Goal: Information Seeking & Learning: Learn about a topic

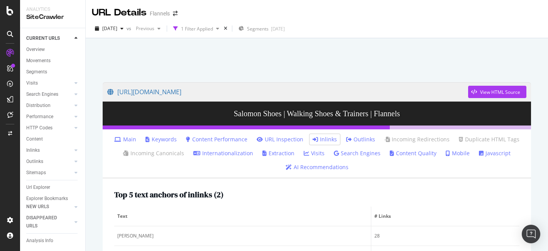
scroll to position [139, 0]
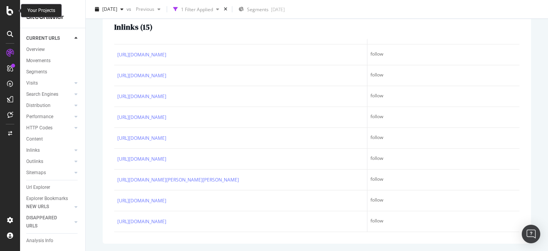
click at [10, 8] on icon at bounding box center [10, 10] width 7 height 9
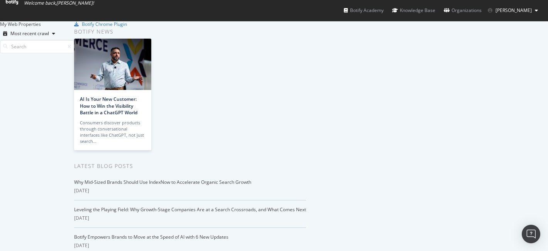
scroll to position [747, 0]
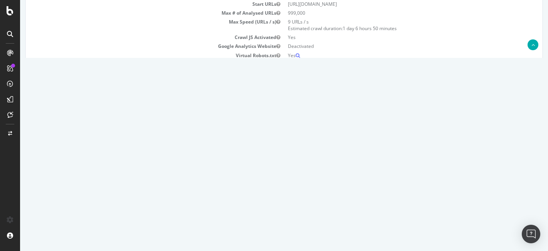
scroll to position [119, 0]
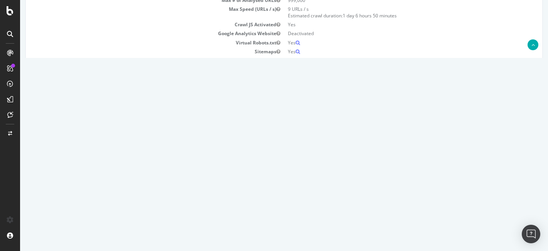
click at [67, 169] on link "2025 Aug. 13th report" at bounding box center [52, 170] width 30 height 7
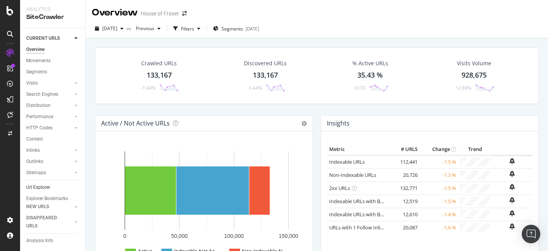
click at [51, 186] on link "Url Explorer" at bounding box center [53, 187] width 54 height 8
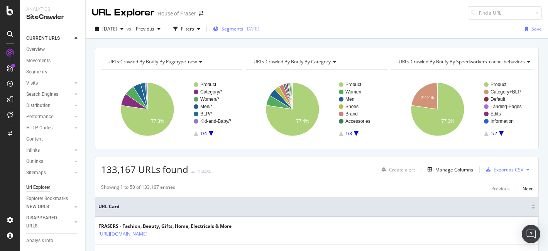
click at [259, 26] on div "2025-05-13" at bounding box center [252, 28] width 14 height 7
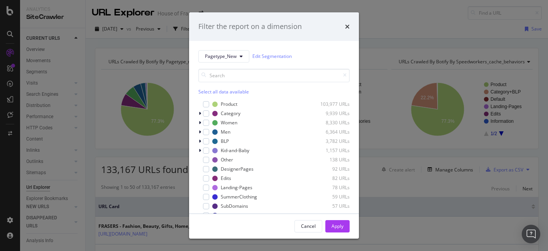
click at [235, 87] on div "Select all data available" at bounding box center [273, 82] width 151 height 26
click at [235, 90] on div "Select all data available" at bounding box center [273, 91] width 151 height 7
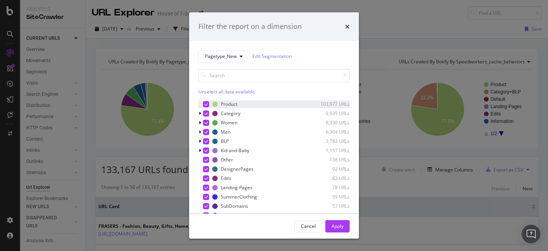
click at [205, 104] on icon "modal" at bounding box center [206, 104] width 3 height 4
click at [343, 230] on div "Apply" at bounding box center [338, 226] width 12 height 12
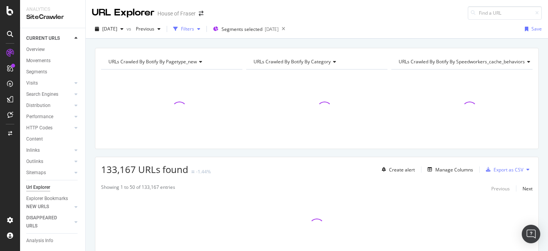
click at [203, 25] on div "Filters" at bounding box center [186, 29] width 33 height 12
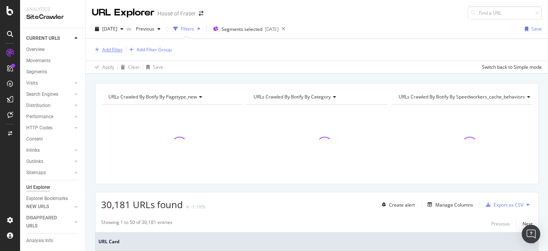
click at [111, 50] on div "Add Filter" at bounding box center [112, 49] width 20 height 7
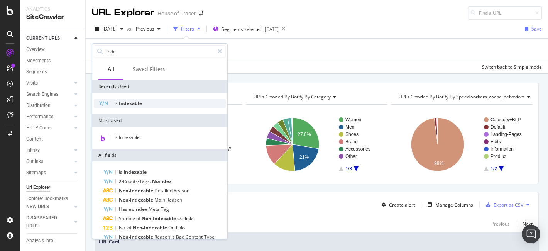
type input "inde"
click at [138, 104] on span "Indexable" at bounding box center [130, 103] width 23 height 7
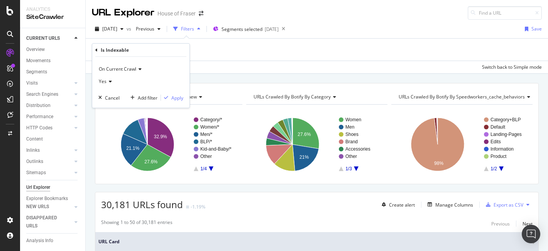
click at [176, 103] on div "On Current Crawl Yes Cancel Add filter Apply" at bounding box center [140, 82] width 97 height 51
click at [177, 100] on div "Apply" at bounding box center [177, 98] width 12 height 7
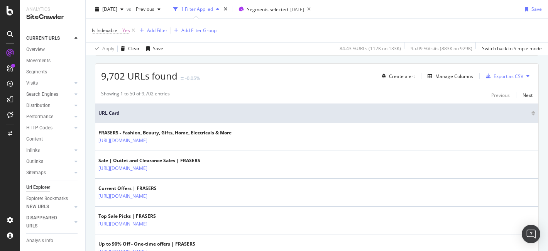
scroll to position [128, 0]
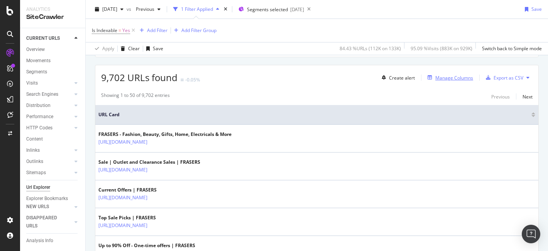
click at [454, 80] on div "Manage Columns" at bounding box center [454, 77] width 38 height 7
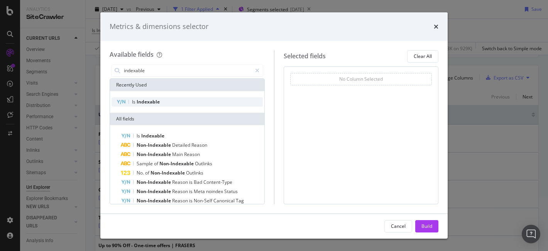
click at [173, 100] on div "Is Indexable" at bounding box center [187, 101] width 151 height 9
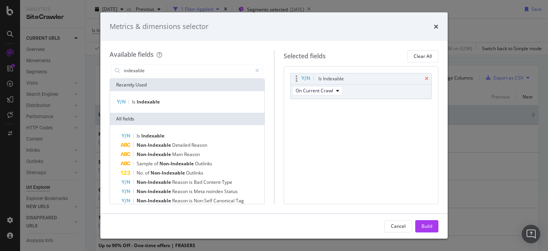
click at [426, 78] on icon "times" at bounding box center [426, 78] width 3 height 5
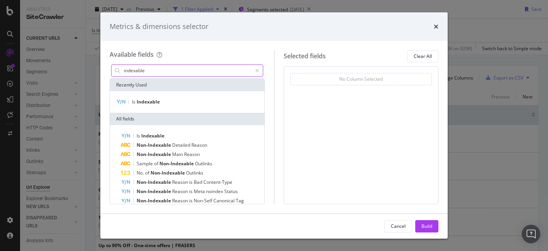
drag, startPoint x: 173, startPoint y: 72, endPoint x: 97, endPoint y: 72, distance: 76.0
click at [97, 72] on div "Metrics & dimensions selector Available fields indexable Recently Used Is Index…" at bounding box center [274, 125] width 548 height 251
click at [152, 71] on input "indexable" at bounding box center [187, 71] width 129 height 12
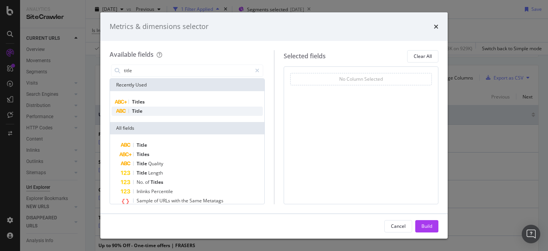
click at [144, 109] on div "Title" at bounding box center [187, 111] width 151 height 9
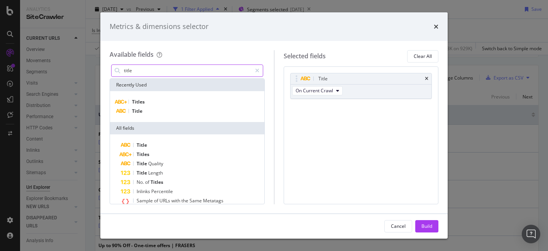
drag, startPoint x: 140, startPoint y: 73, endPoint x: 132, endPoint y: 74, distance: 7.8
click at [132, 74] on input "title" at bounding box center [187, 71] width 129 height 12
drag, startPoint x: 134, startPoint y: 72, endPoint x: 124, endPoint y: 73, distance: 10.4
click at [124, 73] on input "title" at bounding box center [187, 71] width 129 height 12
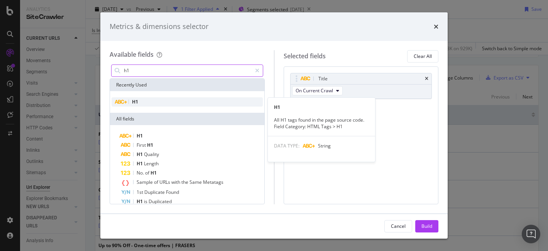
type input "h1"
click at [140, 102] on div "H1" at bounding box center [187, 101] width 151 height 9
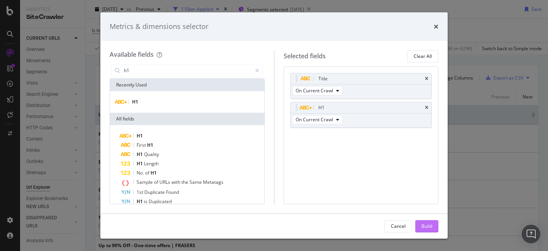
click at [433, 223] on button "Build" at bounding box center [426, 226] width 23 height 12
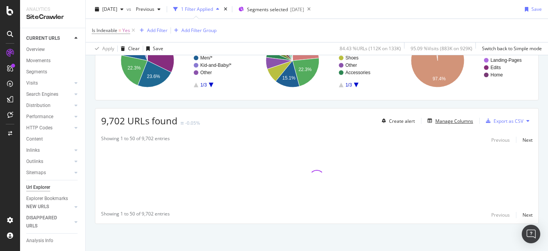
scroll to position [85, 0]
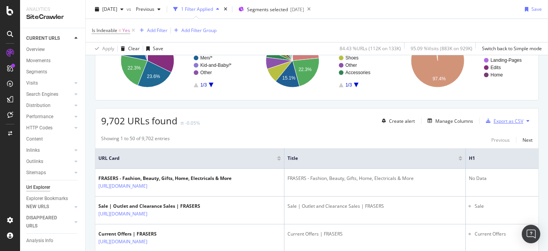
click at [518, 123] on div "Export as CSV" at bounding box center [509, 121] width 30 height 7
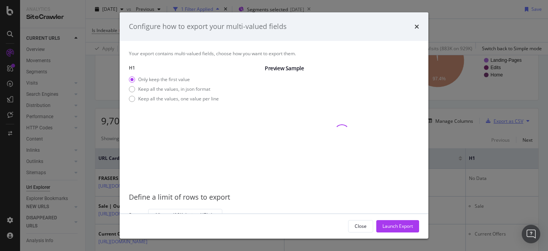
scroll to position [8, 0]
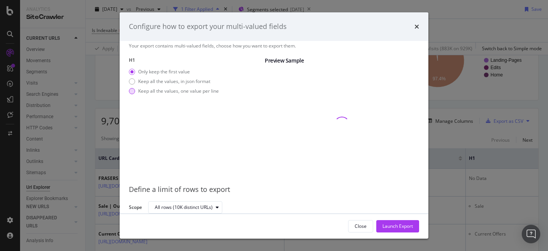
click at [203, 93] on div "Keep all the values, one value per line" at bounding box center [178, 91] width 81 height 7
click at [404, 231] on div "Launch Export" at bounding box center [397, 226] width 30 height 12
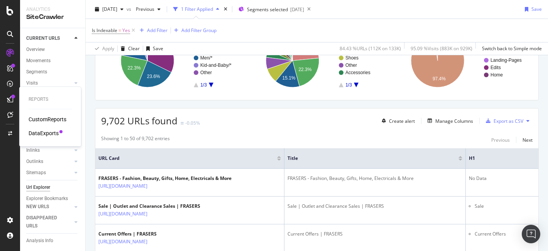
click at [35, 135] on div "DataExports" at bounding box center [44, 133] width 30 height 8
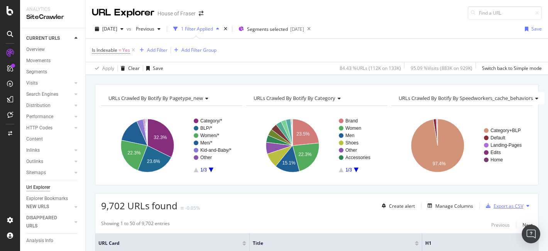
click at [498, 204] on div "Export as CSV" at bounding box center [509, 206] width 30 height 7
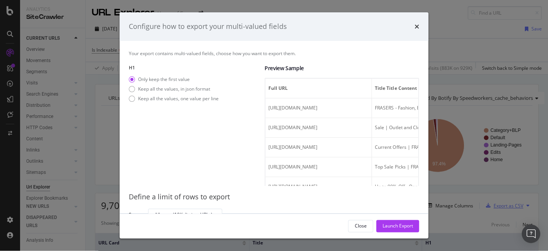
scroll to position [8, 0]
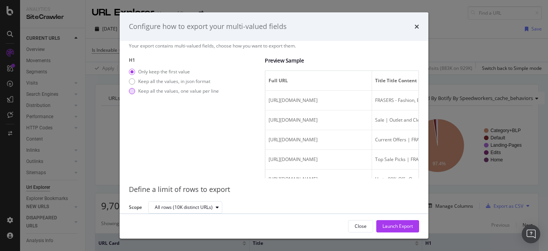
click at [154, 90] on div "Keep all the values, one value per line" at bounding box center [178, 91] width 81 height 7
click at [402, 222] on div "Launch Export" at bounding box center [397, 226] width 30 height 12
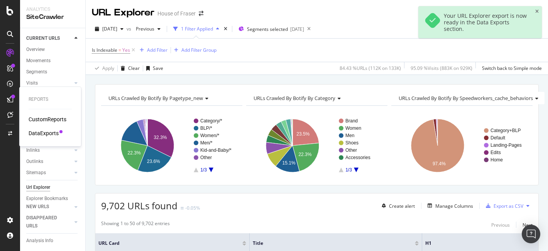
click at [52, 134] on div "DataExports" at bounding box center [44, 133] width 30 height 8
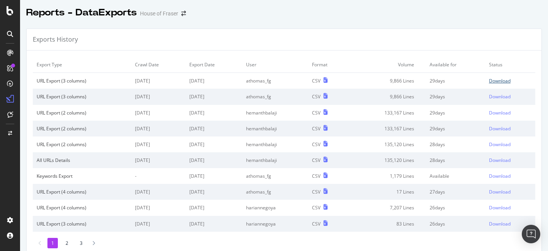
click at [496, 83] on div "Download" at bounding box center [500, 81] width 22 height 7
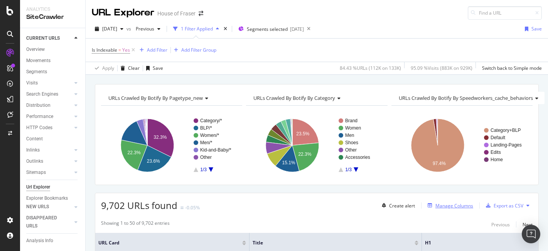
click at [452, 207] on div "Manage Columns" at bounding box center [455, 206] width 38 height 7
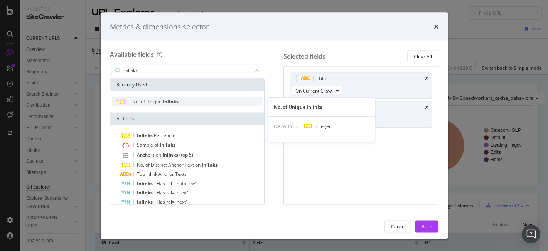
type input "inlinks"
click at [169, 98] on span "Inlinks" at bounding box center [171, 101] width 16 height 7
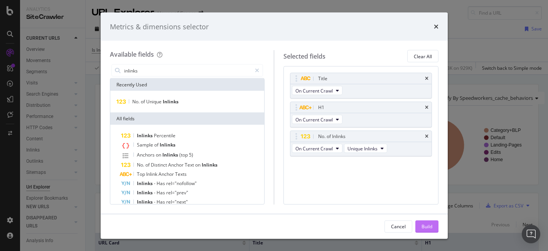
click at [424, 223] on div "Build" at bounding box center [427, 226] width 11 height 7
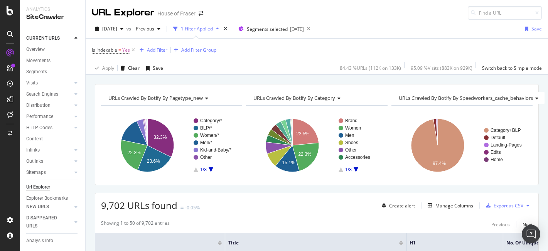
click at [501, 204] on div "Export as CSV" at bounding box center [509, 206] width 30 height 7
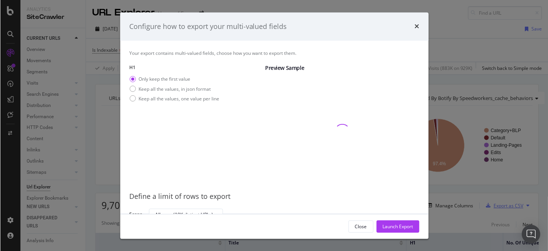
scroll to position [7, 0]
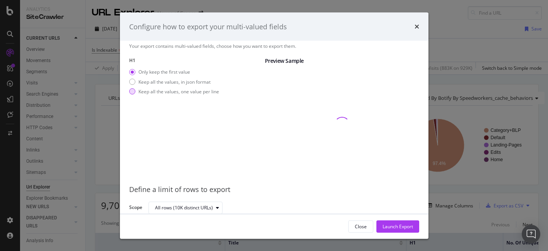
click at [190, 91] on div "Keep all the values, one value per line" at bounding box center [179, 91] width 81 height 7
click at [405, 224] on div "Launch Export" at bounding box center [398, 226] width 30 height 7
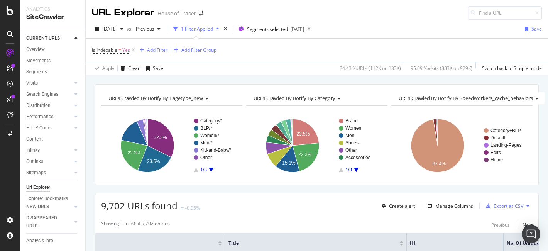
scroll to position [0, 59]
click at [37, 50] on div "Overview" at bounding box center [35, 50] width 19 height 8
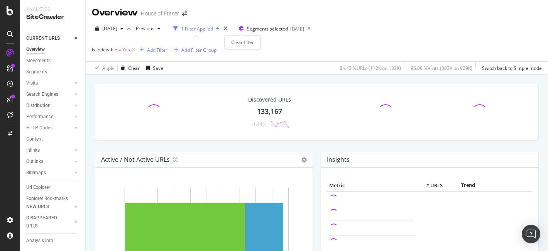
click at [229, 29] on div "times" at bounding box center [225, 29] width 7 height 8
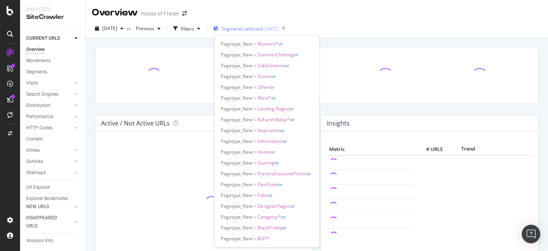
click at [262, 29] on span "Segments selected" at bounding box center [242, 28] width 41 height 7
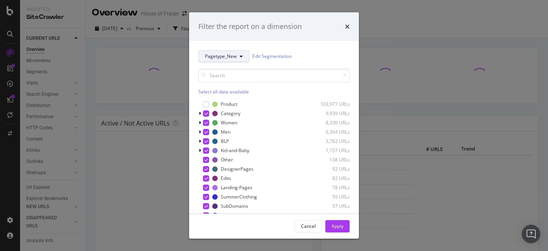
click at [235, 55] on span "Pagetype_New" at bounding box center [221, 56] width 32 height 7
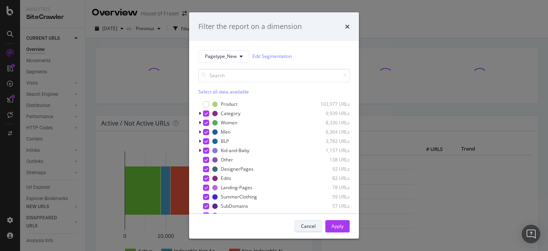
click at [308, 226] on div "Cancel" at bounding box center [308, 226] width 15 height 7
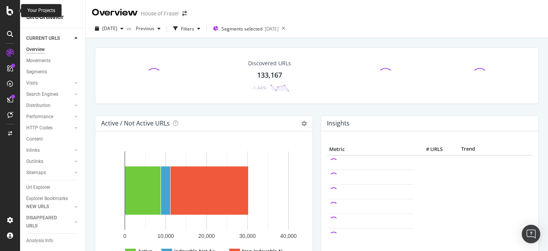
click at [7, 9] on icon at bounding box center [10, 10] width 7 height 9
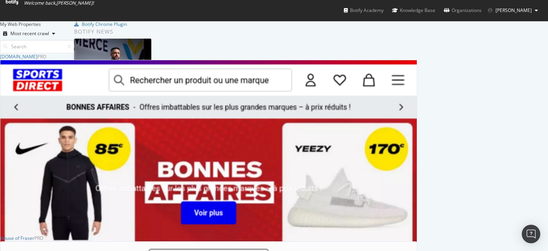
scroll to position [211, 0]
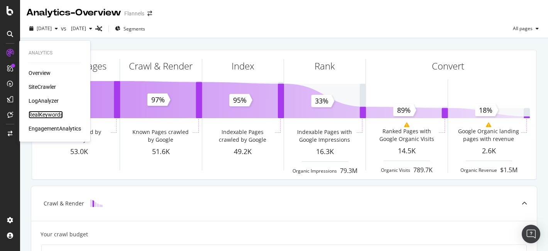
click at [47, 116] on div "RealKeywords" at bounding box center [46, 115] width 34 height 8
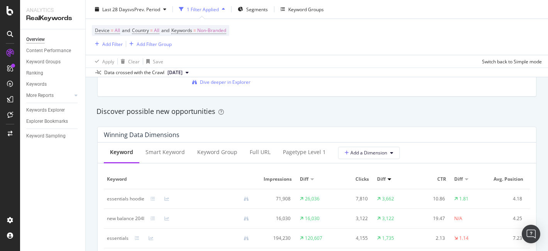
scroll to position [640, 0]
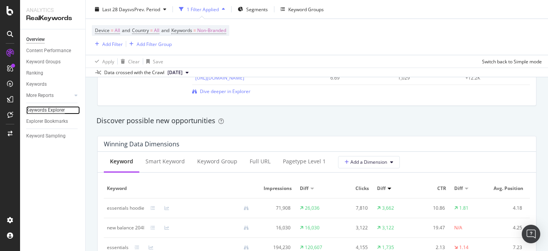
click at [45, 113] on div "Keywords Explorer" at bounding box center [45, 110] width 39 height 8
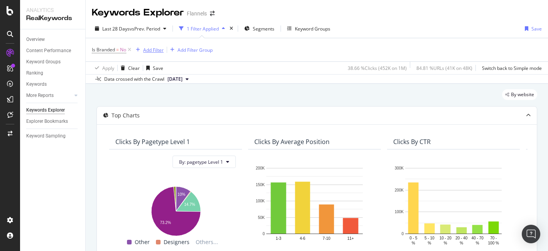
click at [148, 49] on div "Add Filter" at bounding box center [153, 50] width 20 height 7
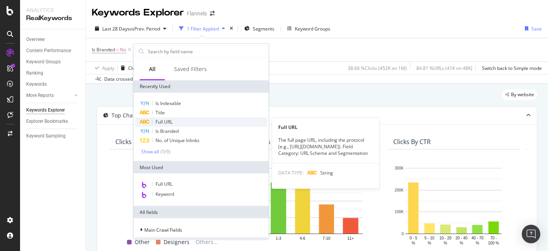
click at [166, 120] on span "Full URL" at bounding box center [164, 121] width 17 height 7
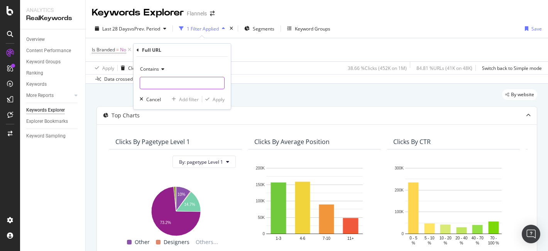
click at [169, 81] on input "text" at bounding box center [182, 83] width 84 height 12
type input "/"
click at [173, 83] on input "/women/coa" at bounding box center [176, 83] width 73 height 12
drag, startPoint x: 173, startPoint y: 83, endPoint x: 135, endPoint y: 83, distance: 38.2
click at [135, 83] on div "Contains /women/coa Cancel Add filter Apply" at bounding box center [182, 83] width 97 height 52
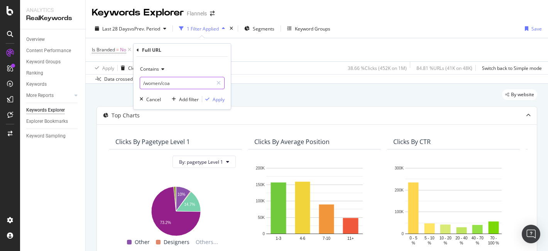
paste input "lothing/jackets-and-coats"
type input "/women/clothing/jackets-and-coats"
click at [220, 100] on div "Apply" at bounding box center [219, 99] width 12 height 7
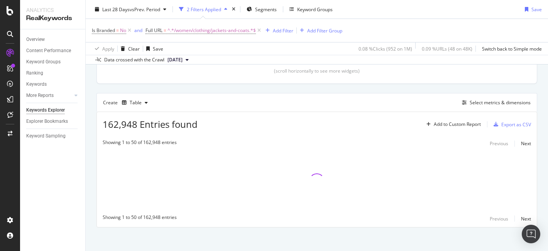
scroll to position [187, 0]
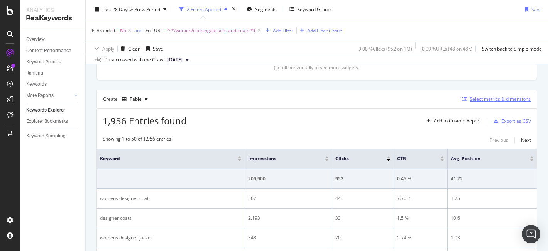
click at [490, 99] on div "Select metrics & dimensions" at bounding box center [500, 99] width 61 height 7
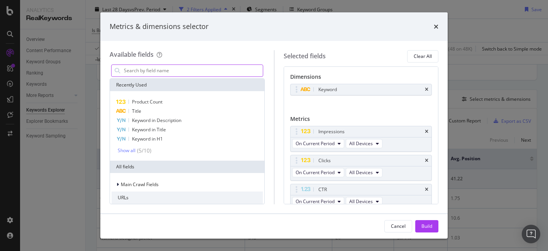
click at [169, 71] on input "modal" at bounding box center [193, 71] width 140 height 12
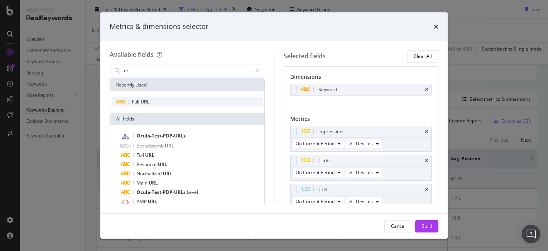
type input "url"
click at [163, 102] on div "Full URL" at bounding box center [187, 101] width 151 height 9
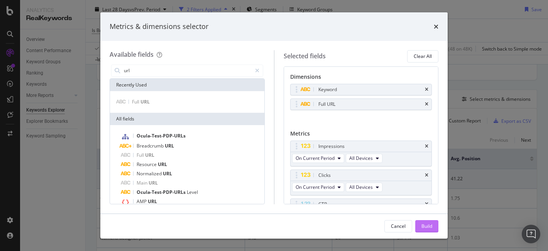
click at [435, 227] on button "Build" at bounding box center [426, 226] width 23 height 12
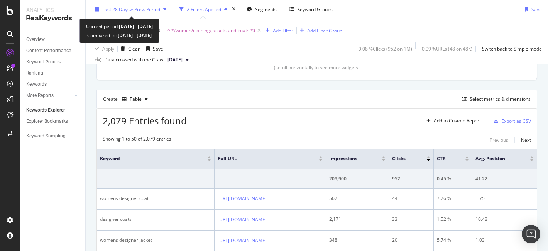
click at [164, 9] on div "button" at bounding box center [164, 9] width 9 height 5
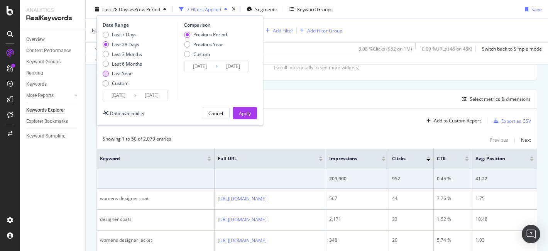
click at [112, 73] on div "Last Year" at bounding box center [122, 73] width 20 height 7
type input "[DATE]"
click at [241, 111] on div "Apply" at bounding box center [245, 113] width 12 height 7
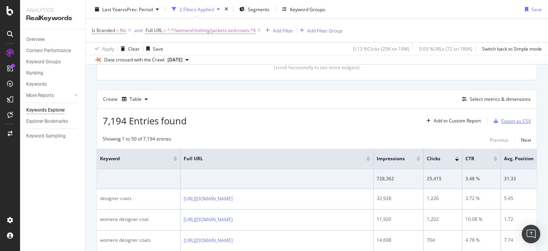
click at [517, 123] on div "Export as CSV" at bounding box center [516, 121] width 30 height 7
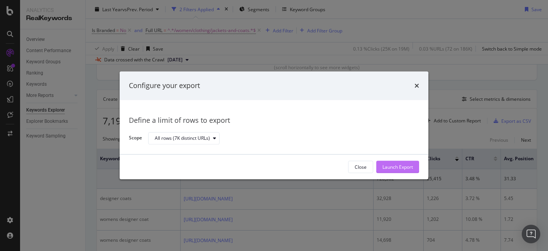
click at [393, 168] on div "Launch Export" at bounding box center [397, 167] width 30 height 7
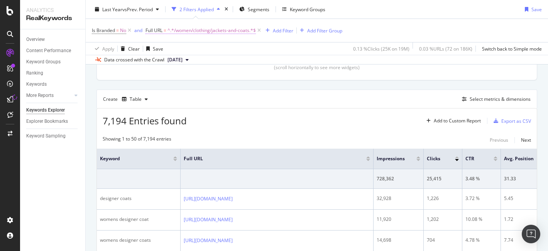
click at [186, 29] on span "^.*/women/clothing/jackets-and-coats.*$" at bounding box center [211, 30] width 88 height 11
click at [235, 84] on div "Contains /women/clothing/jackets-and-coats Cancel Add filter Apply" at bounding box center [194, 62] width 97 height 52
click at [230, 80] on div "Apply" at bounding box center [231, 79] width 12 height 7
click at [42, 135] on div "DataExports" at bounding box center [44, 133] width 30 height 8
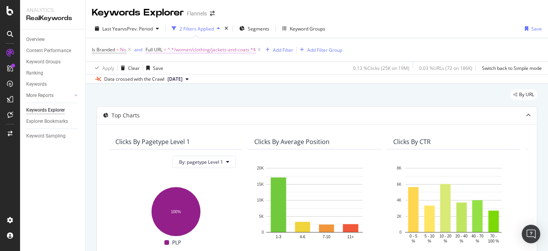
click at [193, 51] on span "^.*/women/clothing/jackets-and-coats.*$" at bounding box center [211, 49] width 88 height 11
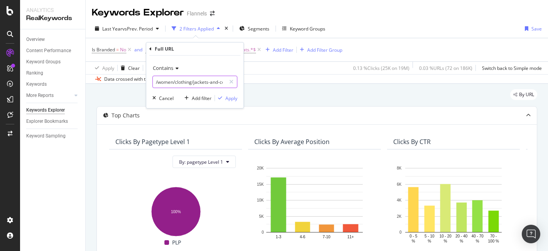
click at [164, 81] on input "/women/clothing/jackets-and-coats" at bounding box center [189, 82] width 73 height 12
type input "/men/clothing/jackets-and-coats"
click at [239, 100] on div "Contains /men/clothing/jackets-and-coats Cancel Add filter Apply" at bounding box center [194, 82] width 97 height 52
click at [234, 100] on div "Apply" at bounding box center [231, 98] width 12 height 7
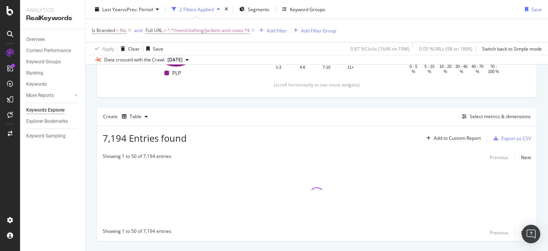
scroll to position [168, 0]
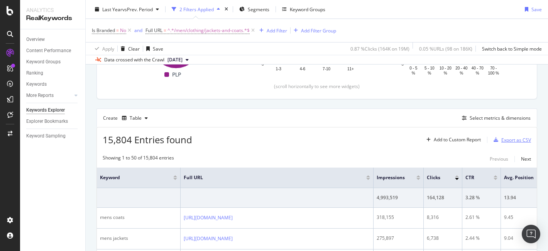
click at [519, 141] on div "Export as CSV" at bounding box center [516, 140] width 30 height 7
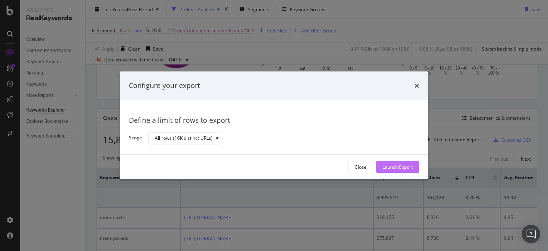
click at [397, 164] on div "Launch Export" at bounding box center [397, 167] width 30 height 7
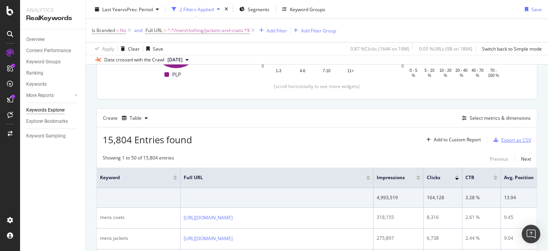
scroll to position [0, 0]
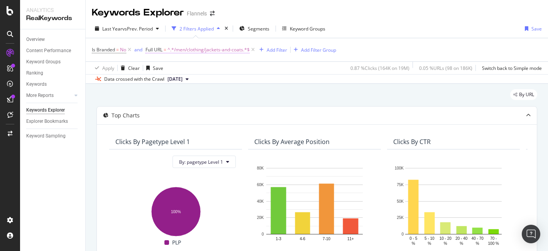
click at [218, 48] on span "^.*/men/clothing/jackets-and-coats.*$" at bounding box center [208, 49] width 82 height 11
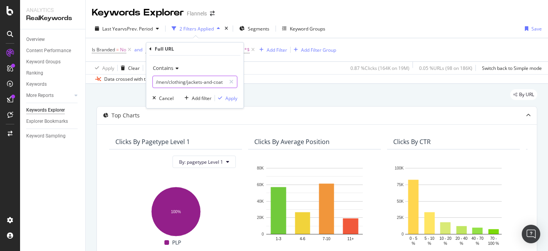
scroll to position [0, 2]
drag, startPoint x: 157, startPoint y: 83, endPoint x: 284, endPoint y: 91, distance: 127.3
click at [284, 91] on body "Analytics RealKeywords Overview Content Performance Keyword Groups Ranking Keyw…" at bounding box center [274, 125] width 548 height 251
type input "/coats-and-jackets"
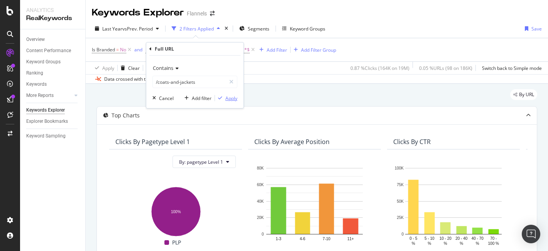
click at [225, 102] on button "Apply" at bounding box center [226, 98] width 22 height 8
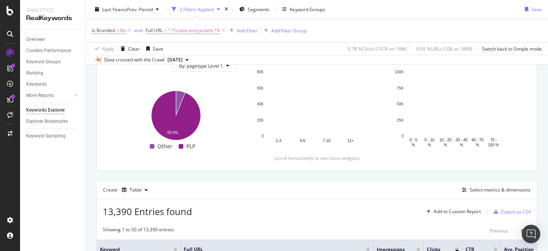
scroll to position [100, 0]
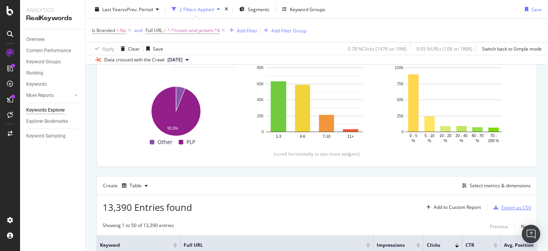
click at [520, 205] on div "Export as CSV" at bounding box center [516, 207] width 30 height 7
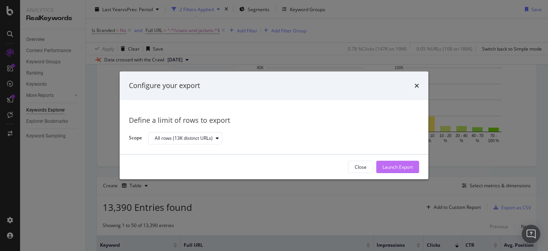
click at [408, 169] on div "Launch Export" at bounding box center [397, 167] width 30 height 7
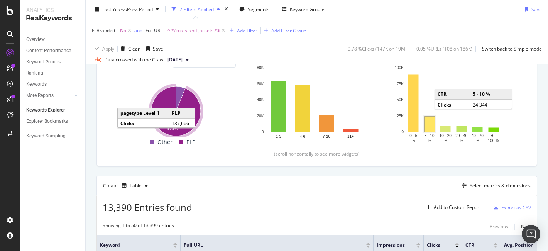
click at [188, 30] on span "^.*/coats-and-jackets.*$" at bounding box center [193, 30] width 52 height 11
click at [164, 46] on span "Contains" at bounding box center [163, 48] width 20 height 7
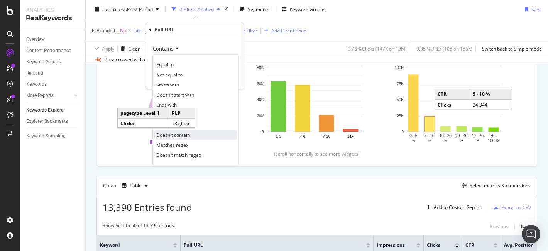
click at [166, 135] on span "Doesn't contain" at bounding box center [173, 135] width 34 height 7
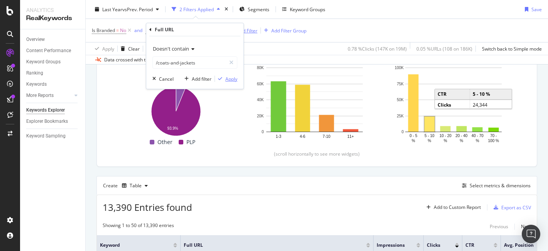
drag, startPoint x: 228, startPoint y: 81, endPoint x: 250, endPoint y: 32, distance: 53.4
click at [229, 81] on div "Apply" at bounding box center [231, 79] width 12 height 7
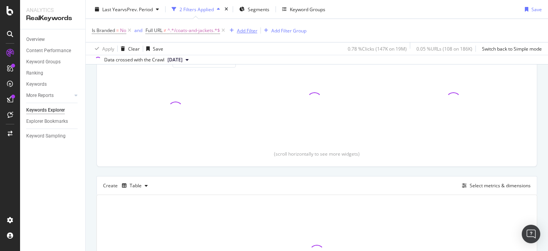
click at [243, 29] on div "Add Filter" at bounding box center [247, 30] width 20 height 7
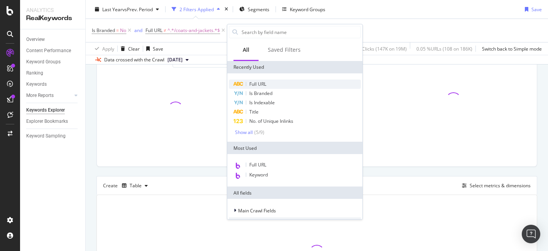
click at [260, 81] on span "Full URL" at bounding box center [257, 84] width 17 height 7
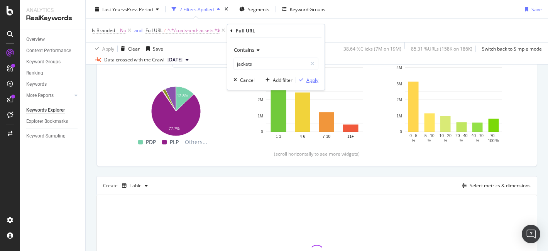
type input "jackets"
click at [311, 81] on div "Apply" at bounding box center [312, 80] width 12 height 7
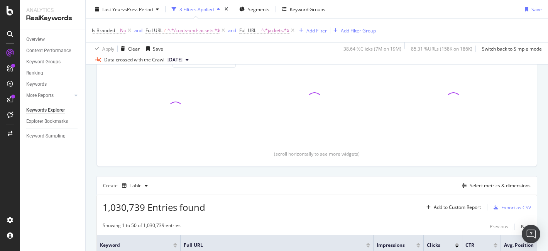
click at [315, 31] on div "Add Filter" at bounding box center [316, 30] width 20 height 7
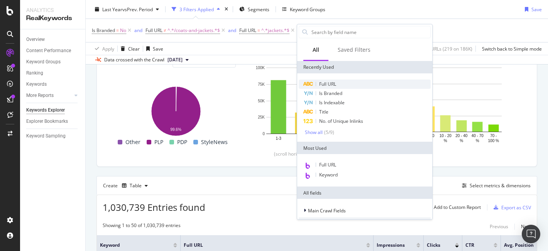
click at [332, 85] on span "Full URL" at bounding box center [327, 84] width 17 height 7
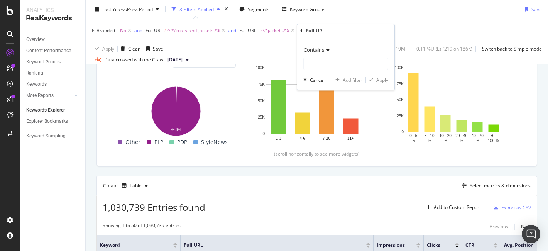
click at [322, 49] on span "Contains" at bounding box center [314, 49] width 20 height 7
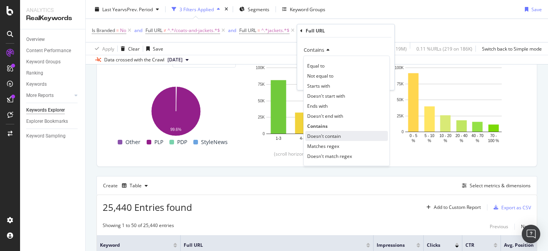
click at [320, 137] on span "Doesn't contain" at bounding box center [324, 136] width 34 height 7
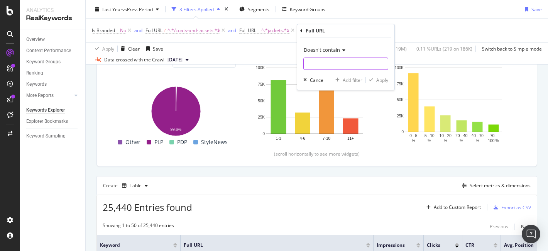
click at [325, 62] on input "text" at bounding box center [346, 64] width 84 height 12
type input "/"
click at [306, 63] on input "/clothing/" at bounding box center [340, 64] width 73 height 12
click at [348, 62] on input "men/clothing/" at bounding box center [340, 64] width 73 height 12
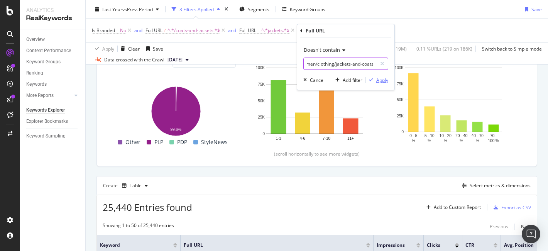
type input "men/clothing/jackets-and-coats"
click at [374, 80] on div "button" at bounding box center [371, 80] width 10 height 5
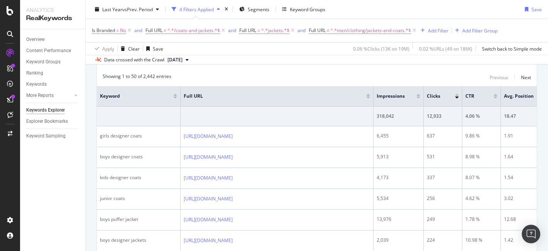
scroll to position [249, 0]
click at [367, 98] on div at bounding box center [368, 98] width 4 height 2
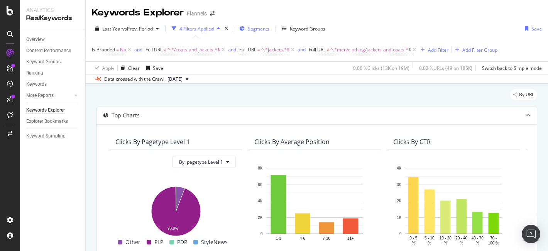
click at [255, 29] on span "Segments" at bounding box center [259, 28] width 22 height 7
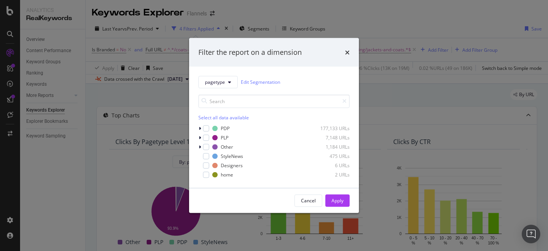
click at [225, 117] on div "Select all data available" at bounding box center [273, 117] width 151 height 7
click at [207, 127] on icon "modal" at bounding box center [206, 128] width 3 height 4
drag, startPoint x: 334, startPoint y: 202, endPoint x: 355, endPoint y: 111, distance: 93.4
click at [334, 202] on div "Apply" at bounding box center [338, 200] width 12 height 7
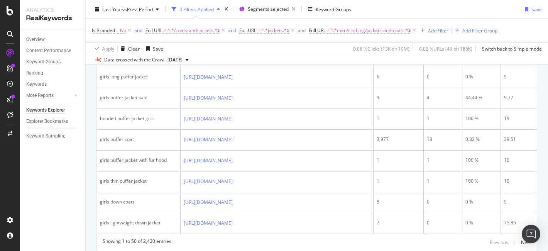
scroll to position [1482, 0]
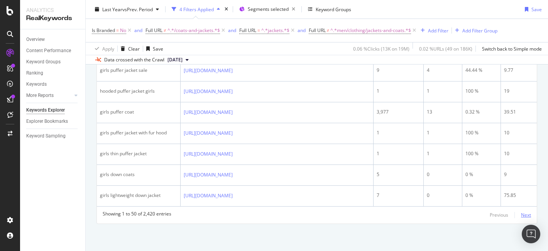
click at [527, 215] on div "Next" at bounding box center [526, 214] width 10 height 7
click at [438, 31] on div "Add Filter" at bounding box center [438, 30] width 20 height 7
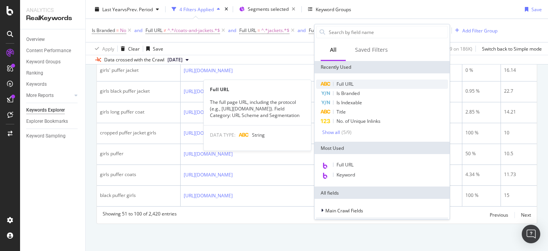
click at [361, 86] on div "Full URL" at bounding box center [382, 84] width 132 height 9
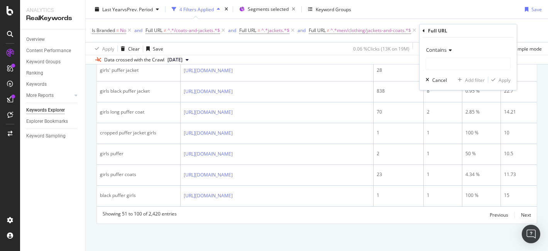
click at [444, 46] on span "Contains" at bounding box center [436, 49] width 20 height 7
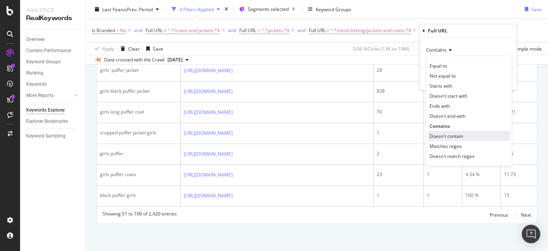
click at [443, 136] on span "Doesn't contain" at bounding box center [447, 136] width 34 height 7
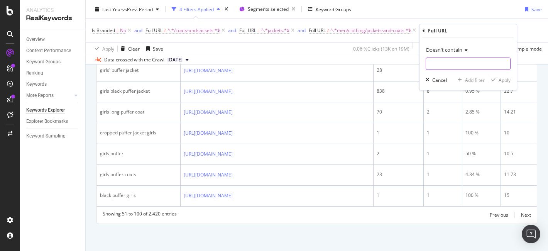
click at [449, 62] on input "text" at bounding box center [468, 64] width 84 height 12
type input "kids"
click at [502, 80] on div "Apply" at bounding box center [505, 80] width 12 height 7
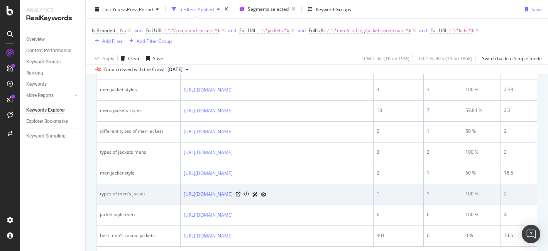
scroll to position [1221, 0]
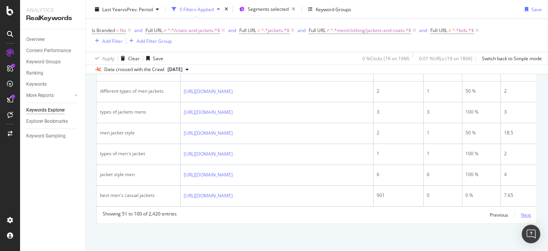
click at [524, 215] on div "Next" at bounding box center [526, 214] width 10 height 7
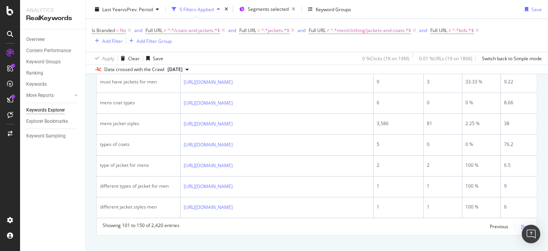
click at [529, 223] on div "Next" at bounding box center [526, 226] width 10 height 7
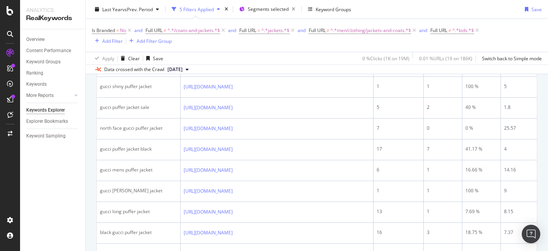
scroll to position [1227, 0]
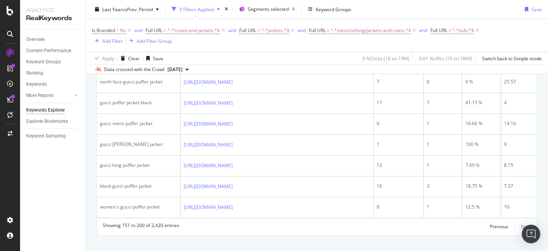
click at [528, 223] on div "Next" at bounding box center [526, 226] width 10 height 7
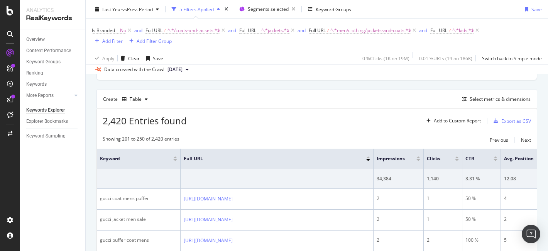
scroll to position [1221, 0]
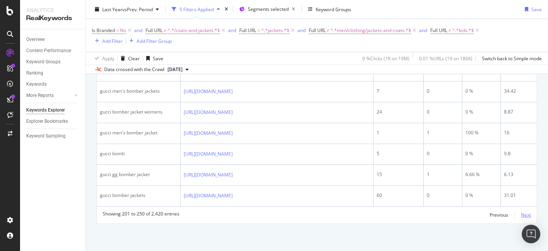
click at [527, 216] on div "Next" at bounding box center [526, 214] width 10 height 7
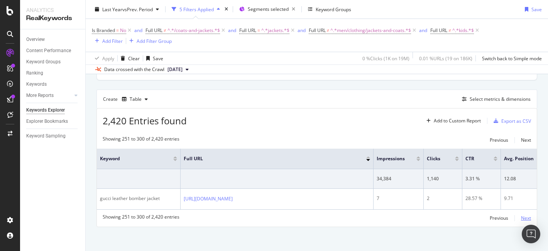
scroll to position [200, 0]
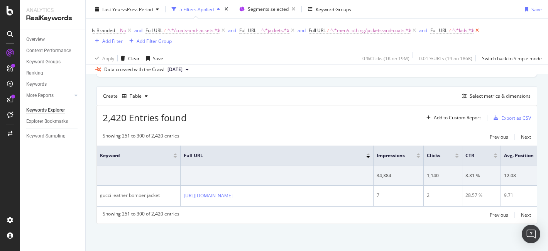
click at [480, 30] on icon at bounding box center [477, 31] width 7 height 8
click at [416, 30] on icon at bounding box center [414, 31] width 7 height 8
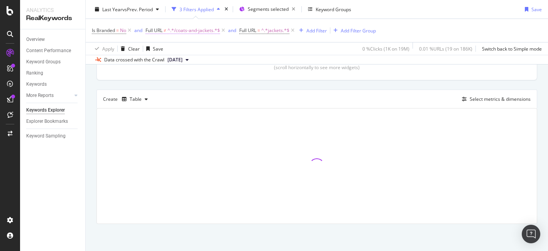
click at [295, 30] on icon at bounding box center [292, 31] width 7 height 8
click at [194, 30] on span "^.*/coats-and-jackets.*$" at bounding box center [193, 30] width 52 height 11
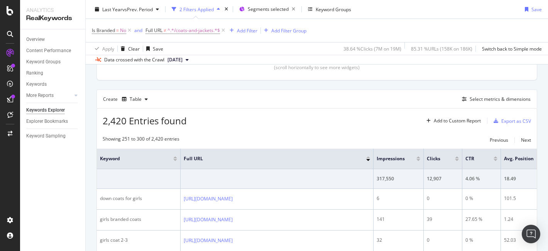
scroll to position [190, 0]
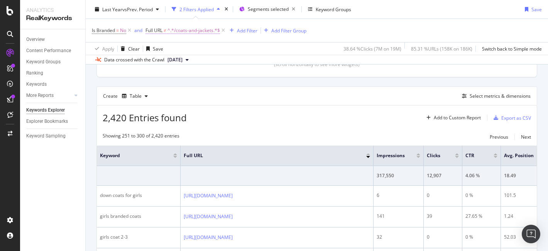
click at [202, 30] on span "^.*/coats-and-jackets.*$" at bounding box center [193, 30] width 52 height 11
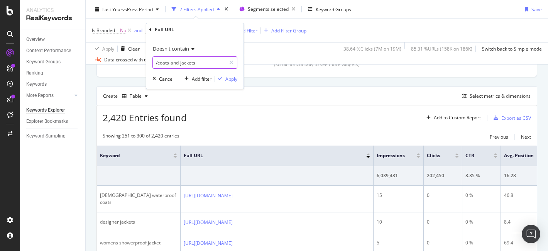
drag, startPoint x: 158, startPoint y: 63, endPoint x: 213, endPoint y: 63, distance: 55.2
click at [213, 63] on input "/coats-and-jackets" at bounding box center [189, 62] width 73 height 12
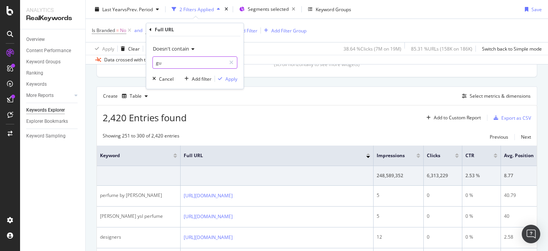
type input "g"
type input "/gucci/bomber-jackets"
click at [180, 52] on div "Doesn't contain" at bounding box center [194, 48] width 85 height 12
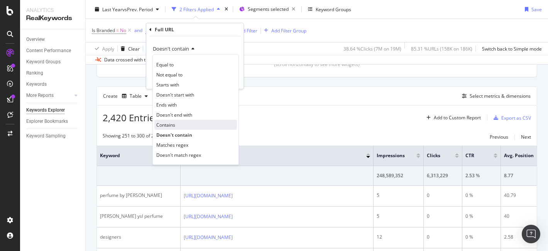
click at [182, 125] on div "Contains" at bounding box center [195, 125] width 83 height 10
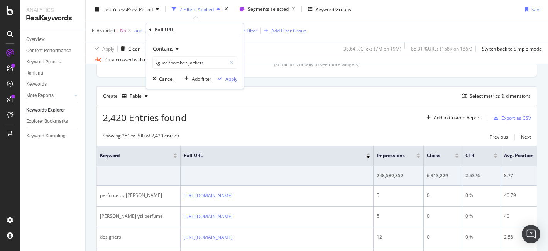
click at [234, 80] on div "Apply" at bounding box center [231, 79] width 12 height 7
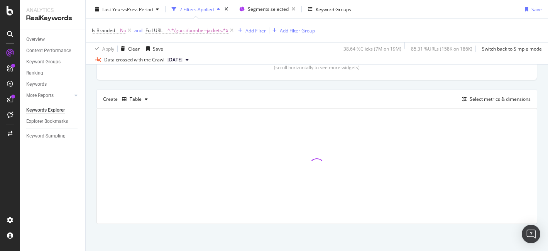
scroll to position [187, 0]
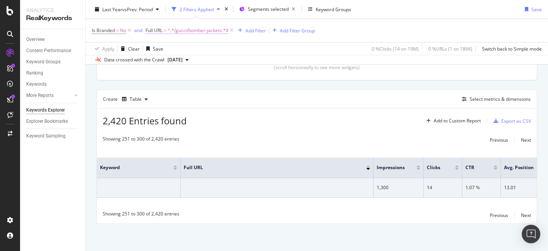
click at [211, 31] on span "^.*/gucci/bomber-jackets.*$" at bounding box center [197, 30] width 61 height 11
drag, startPoint x: 218, startPoint y: 64, endPoint x: 113, endPoint y: 57, distance: 106.0
click at [113, 57] on body "Analytics RealKeywords Overview Content Performance Keyword Groups Ranking Keyw…" at bounding box center [274, 125] width 548 height 251
drag, startPoint x: 213, startPoint y: 64, endPoint x: 153, endPoint y: 62, distance: 59.9
click at [153, 62] on input "/gucci/bomber-jackets" at bounding box center [189, 62] width 73 height 12
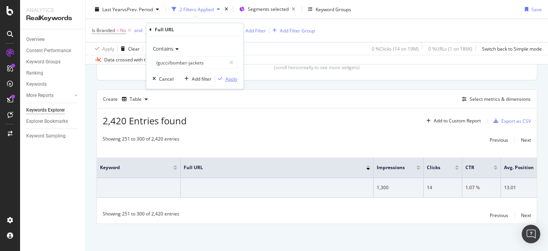
click at [234, 79] on div "Apply" at bounding box center [231, 79] width 12 height 7
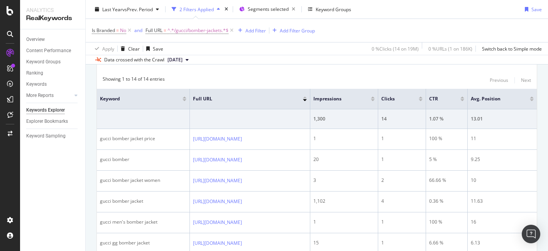
scroll to position [189, 0]
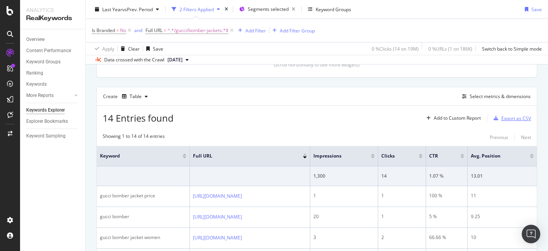
click at [516, 117] on div "Export as CSV" at bounding box center [516, 118] width 30 height 7
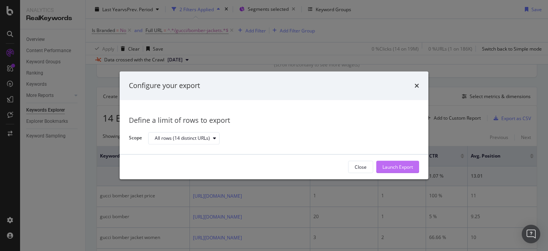
click at [411, 164] on div "Launch Export" at bounding box center [397, 167] width 30 height 7
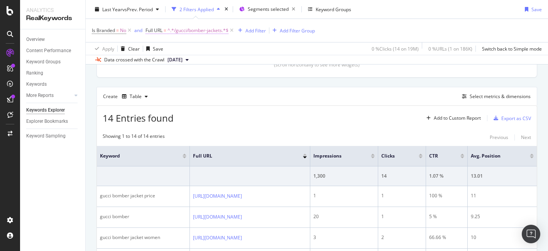
click at [202, 27] on span "^.*/gucci/bomber-jackets.*$" at bounding box center [197, 30] width 61 height 11
click at [188, 63] on input "/gucci/bomber-jackets" at bounding box center [189, 62] width 73 height 12
click at [189, 62] on input "/gucci/bomber-jackets" at bounding box center [189, 62] width 73 height 12
type input "/gucci/puffer-jackets"
click at [223, 80] on div "button" at bounding box center [220, 78] width 10 height 5
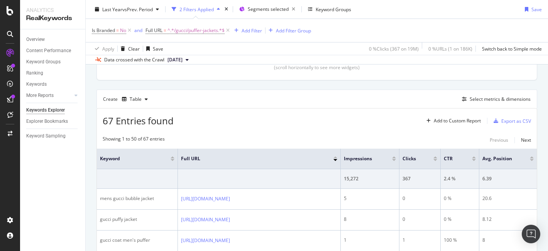
scroll to position [189, 0]
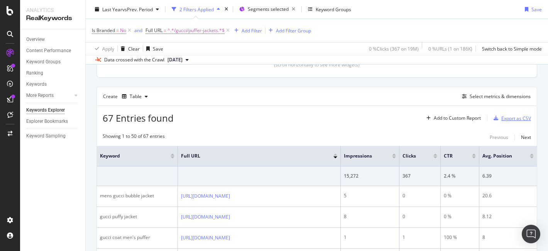
click at [502, 120] on div "Export as CSV" at bounding box center [516, 118] width 30 height 7
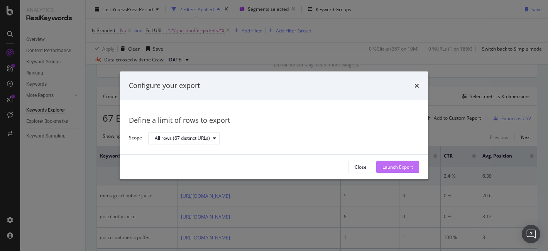
click at [402, 167] on div "Launch Export" at bounding box center [397, 167] width 30 height 7
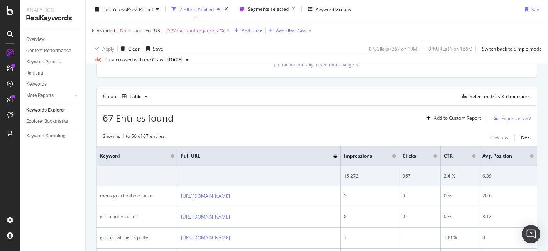
click at [517, 33] on div "Is Branded = No and Full URL = ^.*/gucci/puffer-jackets.*$ Add Filter Add Filte…" at bounding box center [317, 30] width 450 height 23
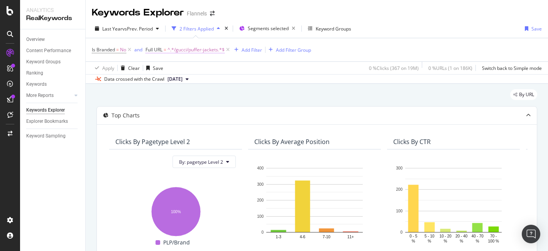
click at [198, 48] on span "^.*/gucci/puffer-jackets.*$" at bounding box center [195, 49] width 57 height 11
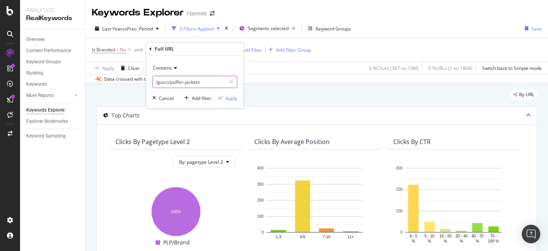
click at [201, 83] on input "/gucci/puffer-jackets" at bounding box center [189, 82] width 73 height 12
click at [186, 83] on input "text" at bounding box center [195, 82] width 84 height 12
paste input "/kids/girls/clothing/jackets-and-coats"
click at [165, 81] on input "/kids/girls/clothing/jackets-and-coats" at bounding box center [189, 82] width 73 height 12
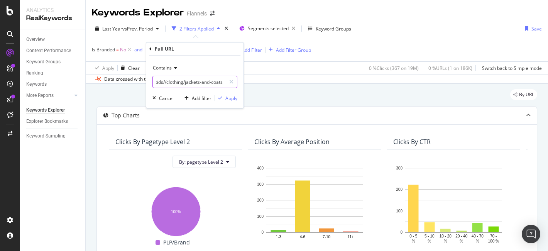
scroll to position [0, 3]
type input "/kids/*/clothing/jackets-and-coats"
click at [229, 96] on div "Apply" at bounding box center [231, 98] width 12 height 7
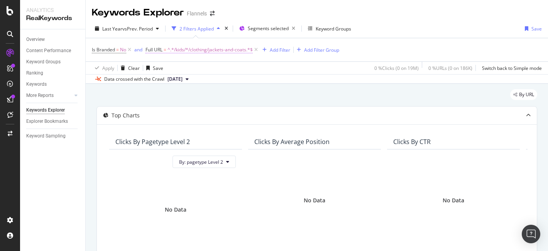
click at [210, 48] on span "^.*/kids/*/clothing/jackets-and-coats.*$" at bounding box center [209, 49] width 85 height 11
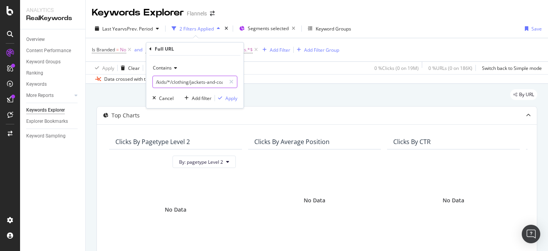
click at [169, 80] on input "/kids/*/clothing/jackets-and-coats" at bounding box center [189, 82] width 73 height 12
type input "/kids/boys/clothing/jackets-and-coats"
click at [231, 99] on div "Apply" at bounding box center [231, 98] width 12 height 7
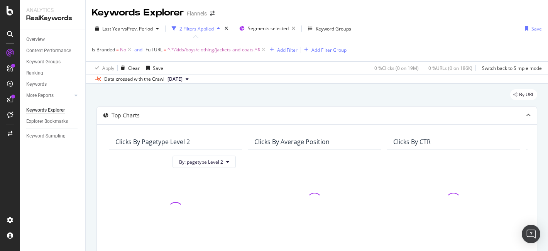
click at [221, 50] on span "^.*/kids/boys/clothing/jackets-and-coats.*$" at bounding box center [213, 49] width 93 height 11
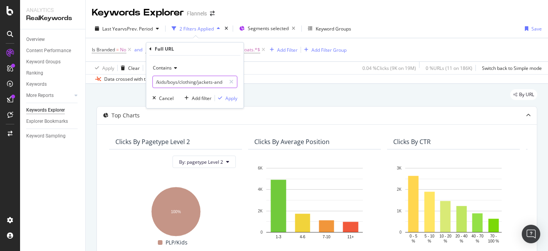
click at [166, 83] on input "/kids/boys/clothing/jackets-and-coats" at bounding box center [189, 82] width 73 height 12
drag, startPoint x: 166, startPoint y: 82, endPoint x: 184, endPoint y: 80, distance: 17.6
click at [184, 80] on input "/kids/boys/clothing/jackets-and-coats" at bounding box center [189, 82] width 73 height 12
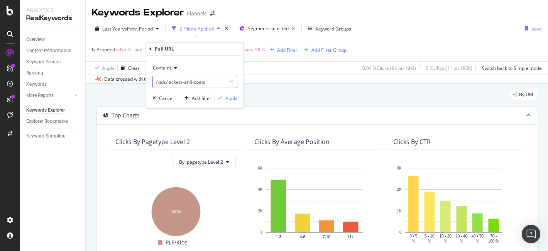
scroll to position [0, 0]
click at [213, 86] on input "/kids/jackets-and-coats" at bounding box center [189, 82] width 73 height 12
click at [166, 82] on input "/kids/jackets-and-coats" at bounding box center [189, 82] width 73 height 12
type input "/kids"
click at [227, 101] on div "Apply" at bounding box center [231, 98] width 12 height 7
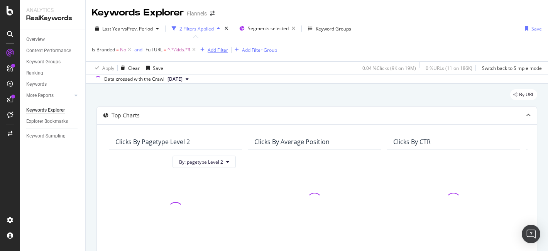
click at [213, 48] on div "Add Filter" at bounding box center [218, 50] width 20 height 7
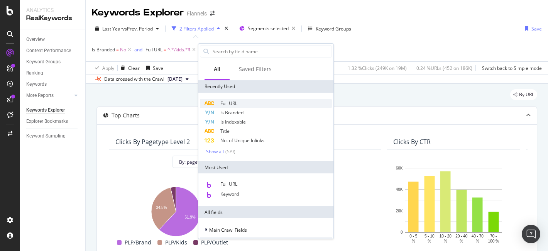
click at [234, 104] on span "Full URL" at bounding box center [228, 103] width 17 height 7
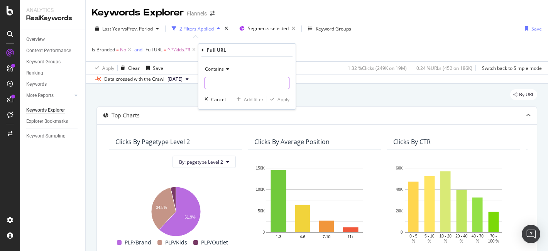
click at [262, 85] on input "text" at bounding box center [247, 83] width 84 height 12
paste input "/jackets-and-coats"
type input "/jackets-and-coats"
click at [286, 100] on div "Apply" at bounding box center [283, 99] width 12 height 7
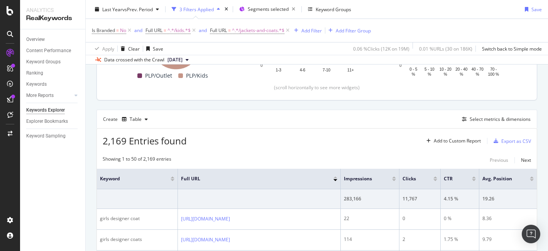
scroll to position [167, 0]
click at [505, 140] on div "Export as CSV" at bounding box center [516, 140] width 30 height 7
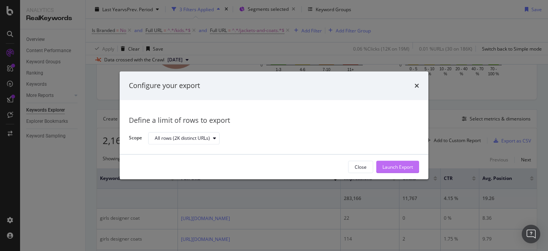
click at [401, 168] on div "Launch Export" at bounding box center [397, 167] width 30 height 7
